Goal: Information Seeking & Learning: Learn about a topic

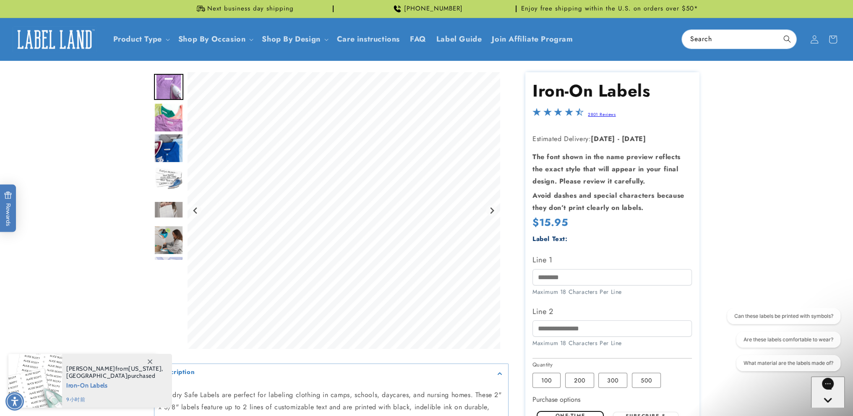
click at [161, 115] on img "Go to slide 2" at bounding box center [168, 117] width 29 height 29
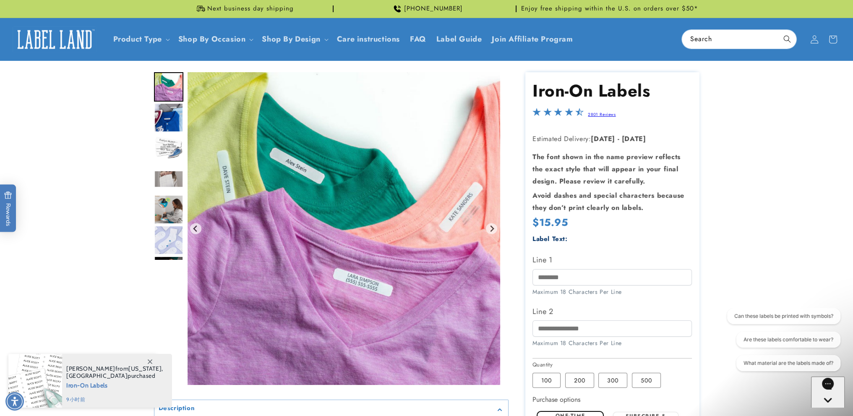
click at [316, 183] on img "Gallery Viewer" at bounding box center [344, 228] width 313 height 313
click at [166, 120] on img "Go to slide 3" at bounding box center [168, 117] width 29 height 29
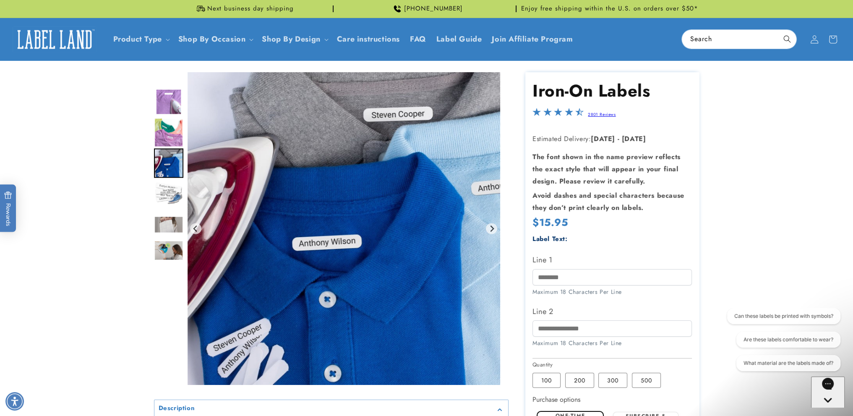
drag, startPoint x: 166, startPoint y: 90, endPoint x: 172, endPoint y: 185, distance: 95.4
click at [172, 185] on div "Gallery Viewer" at bounding box center [168, 180] width 29 height 187
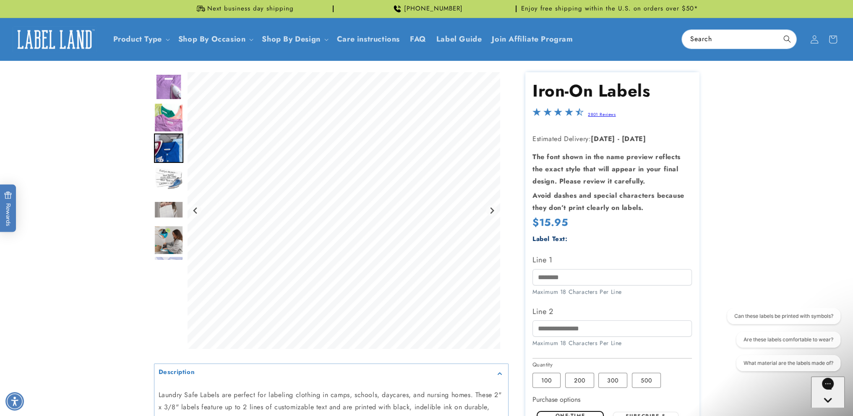
click at [169, 118] on img "Go to slide 2" at bounding box center [168, 117] width 29 height 29
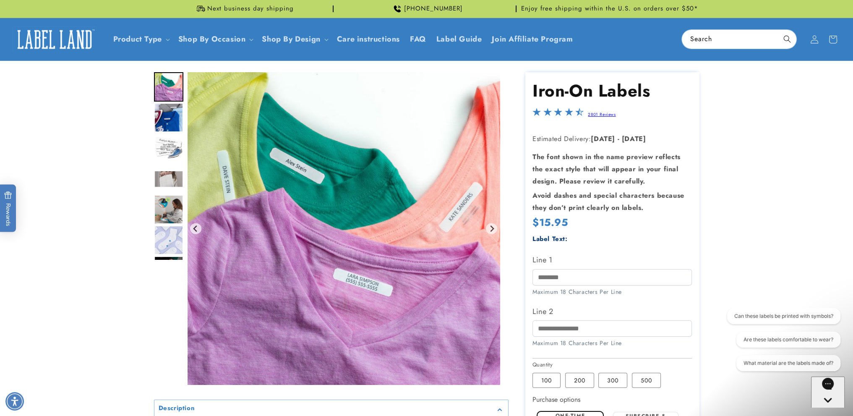
click at [166, 89] on img "Go to slide 2" at bounding box center [168, 86] width 29 height 29
click at [356, 213] on img "Gallery Viewer" at bounding box center [344, 228] width 313 height 313
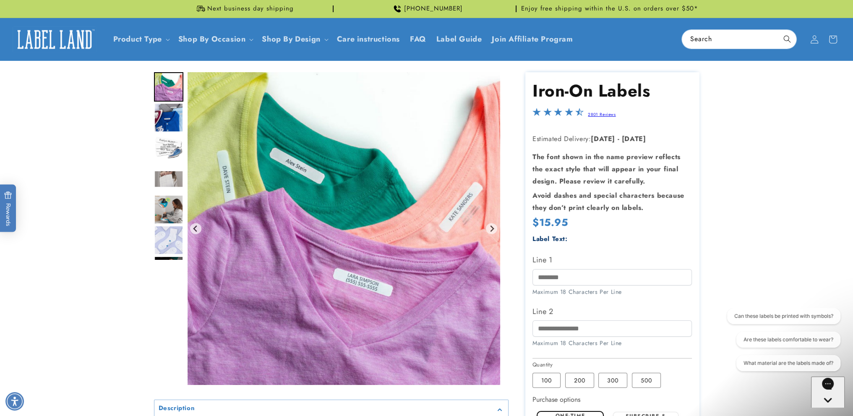
click at [356, 213] on img "Gallery Viewer" at bounding box center [344, 228] width 313 height 313
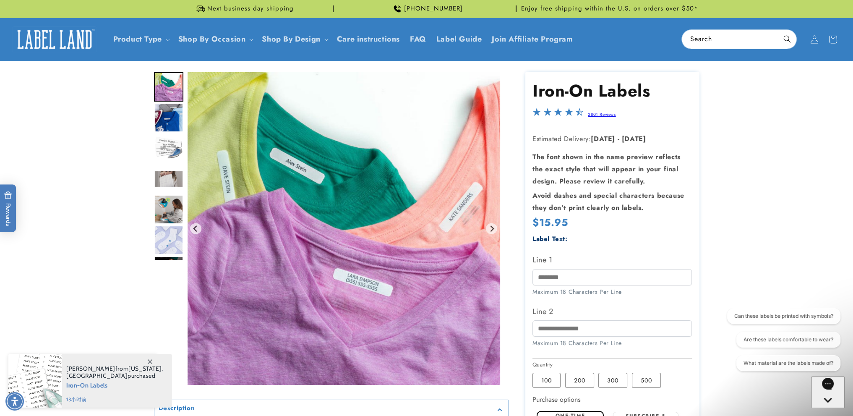
click at [742, 227] on product-info at bounding box center [426, 315] width 853 height 508
click at [166, 121] on img "Go to slide 3" at bounding box center [168, 117] width 29 height 29
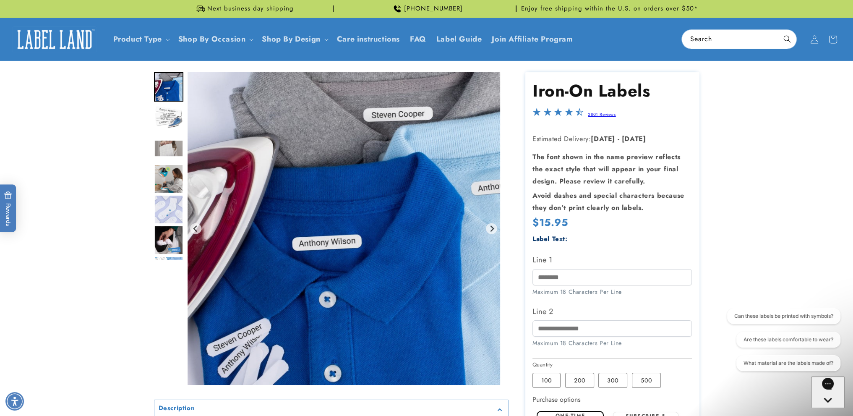
click at [369, 208] on img "Gallery Viewer" at bounding box center [344, 228] width 313 height 313
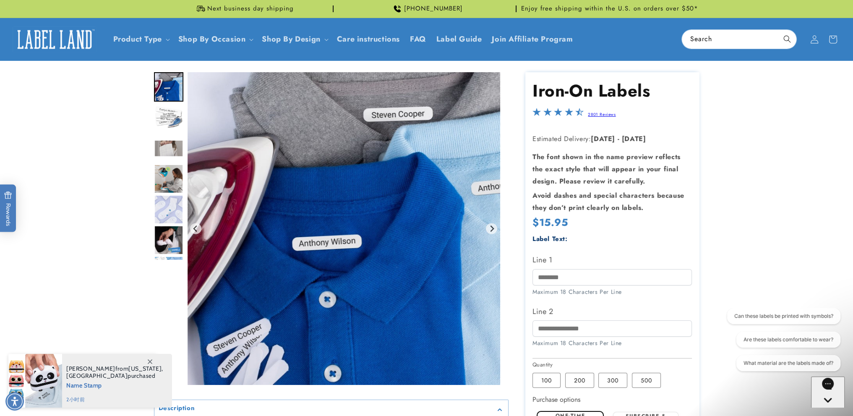
click at [163, 124] on img "Go to slide 4" at bounding box center [168, 117] width 29 height 29
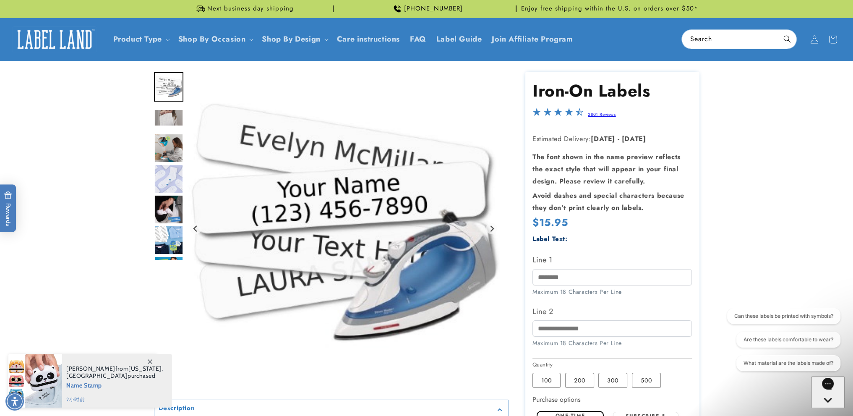
click at [339, 210] on img "Gallery Viewer" at bounding box center [344, 228] width 313 height 313
click at [164, 120] on img "Go to slide 5" at bounding box center [168, 117] width 29 height 17
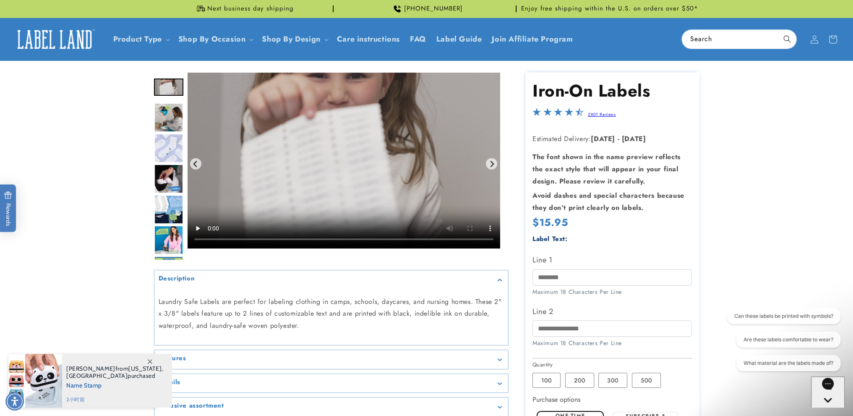
click at [164, 112] on img "Go to slide 6" at bounding box center [168, 117] width 29 height 29
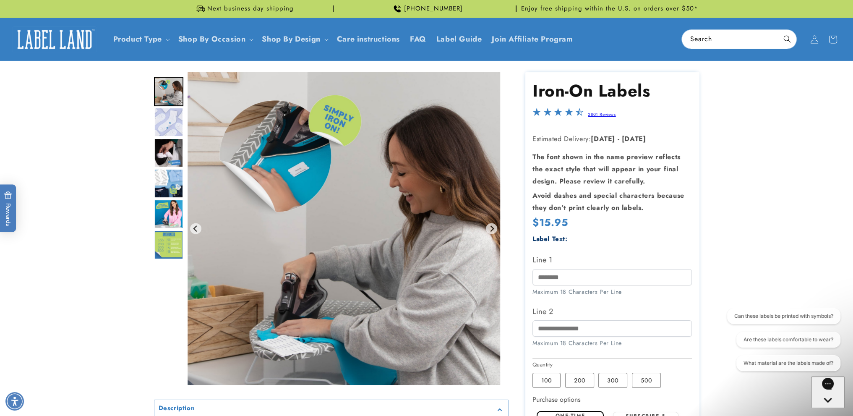
click at [388, 215] on img "Gallery Viewer" at bounding box center [344, 228] width 313 height 313
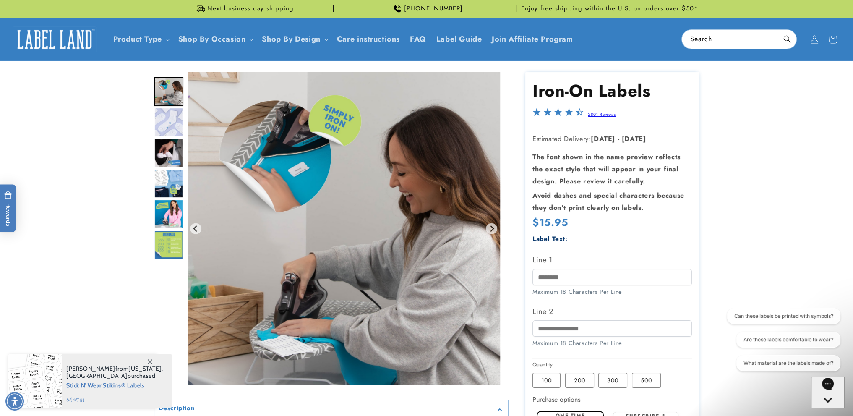
click at [158, 130] on img "Go to slide 7" at bounding box center [168, 121] width 29 height 29
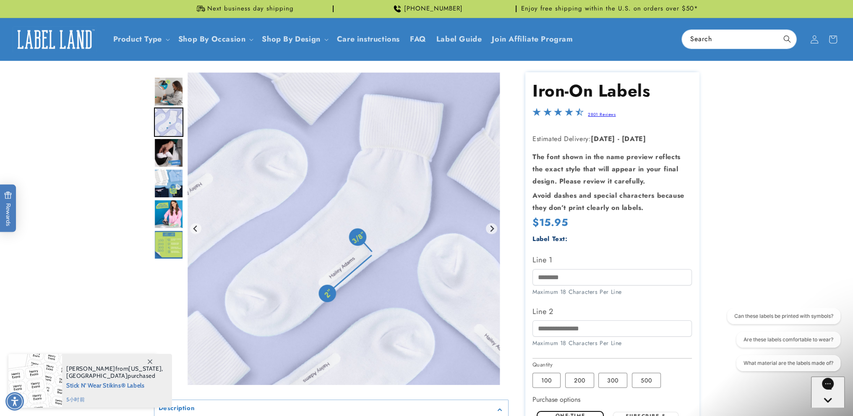
click at [162, 147] on img "Go to slide 8" at bounding box center [168, 152] width 29 height 29
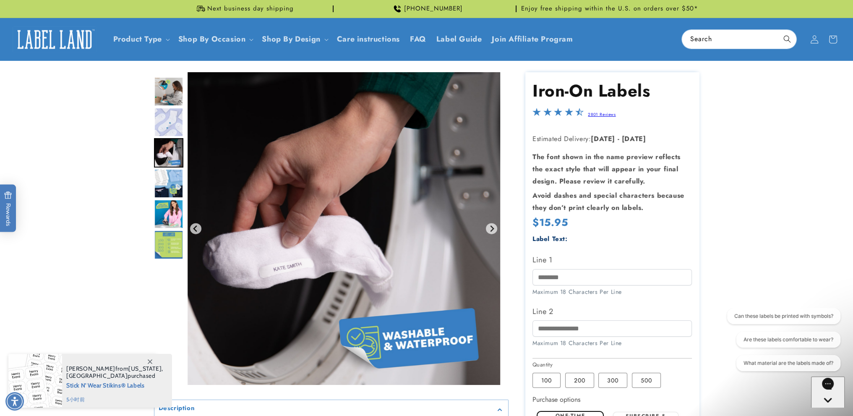
click at [168, 121] on img "Go to slide 7" at bounding box center [168, 121] width 29 height 29
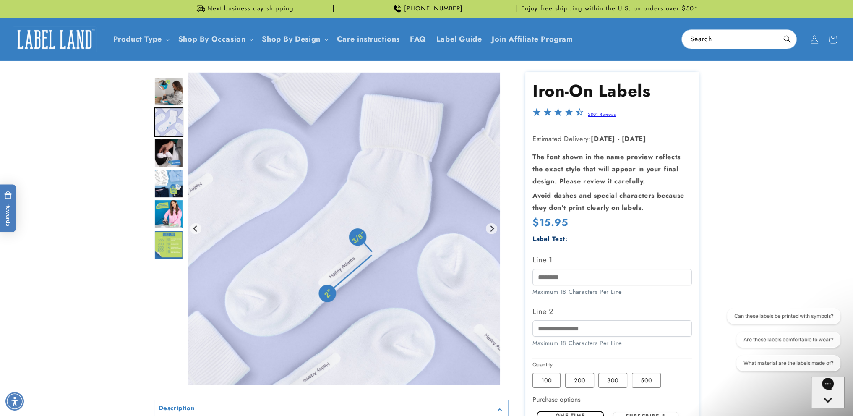
click at [173, 218] on img "Go to slide 10" at bounding box center [168, 213] width 29 height 29
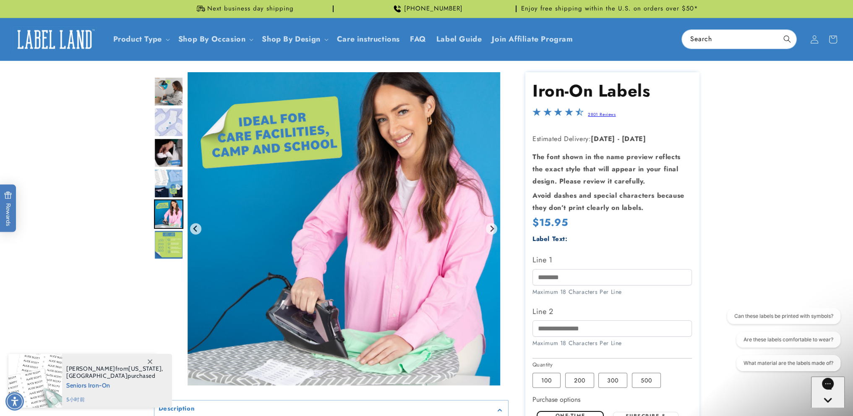
click at [295, 233] on img "Gallery Viewer" at bounding box center [344, 228] width 313 height 313
click at [170, 178] on img "Go to slide 9" at bounding box center [168, 183] width 29 height 29
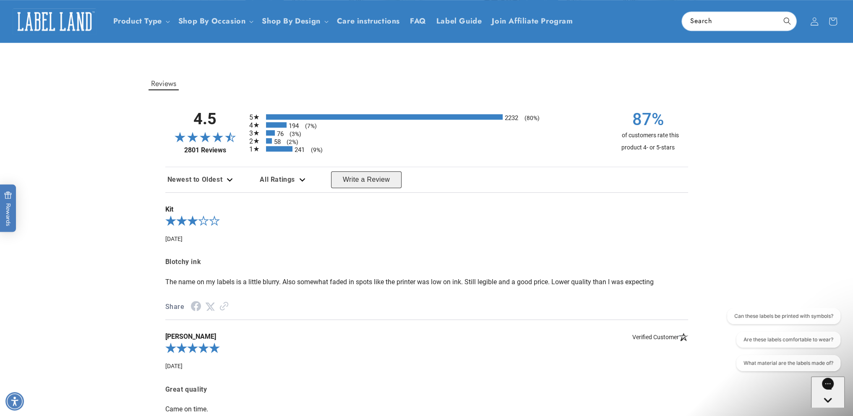
scroll to position [671, 0]
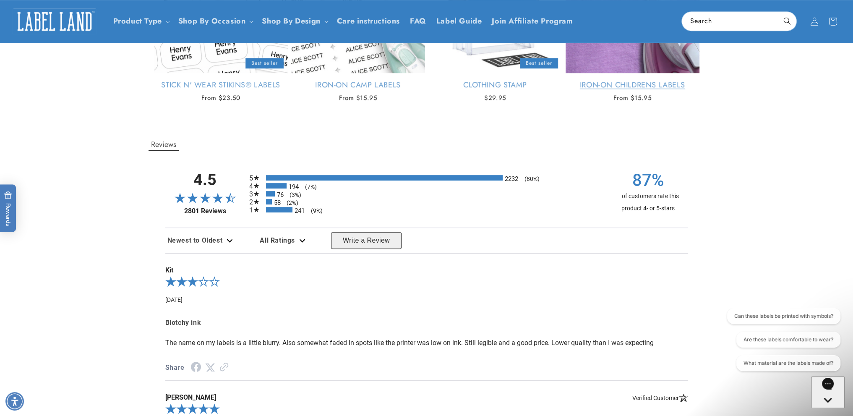
click at [650, 90] on link "Iron-On Childrens Labels" at bounding box center [632, 85] width 134 height 10
